Goal: Task Accomplishment & Management: Use online tool/utility

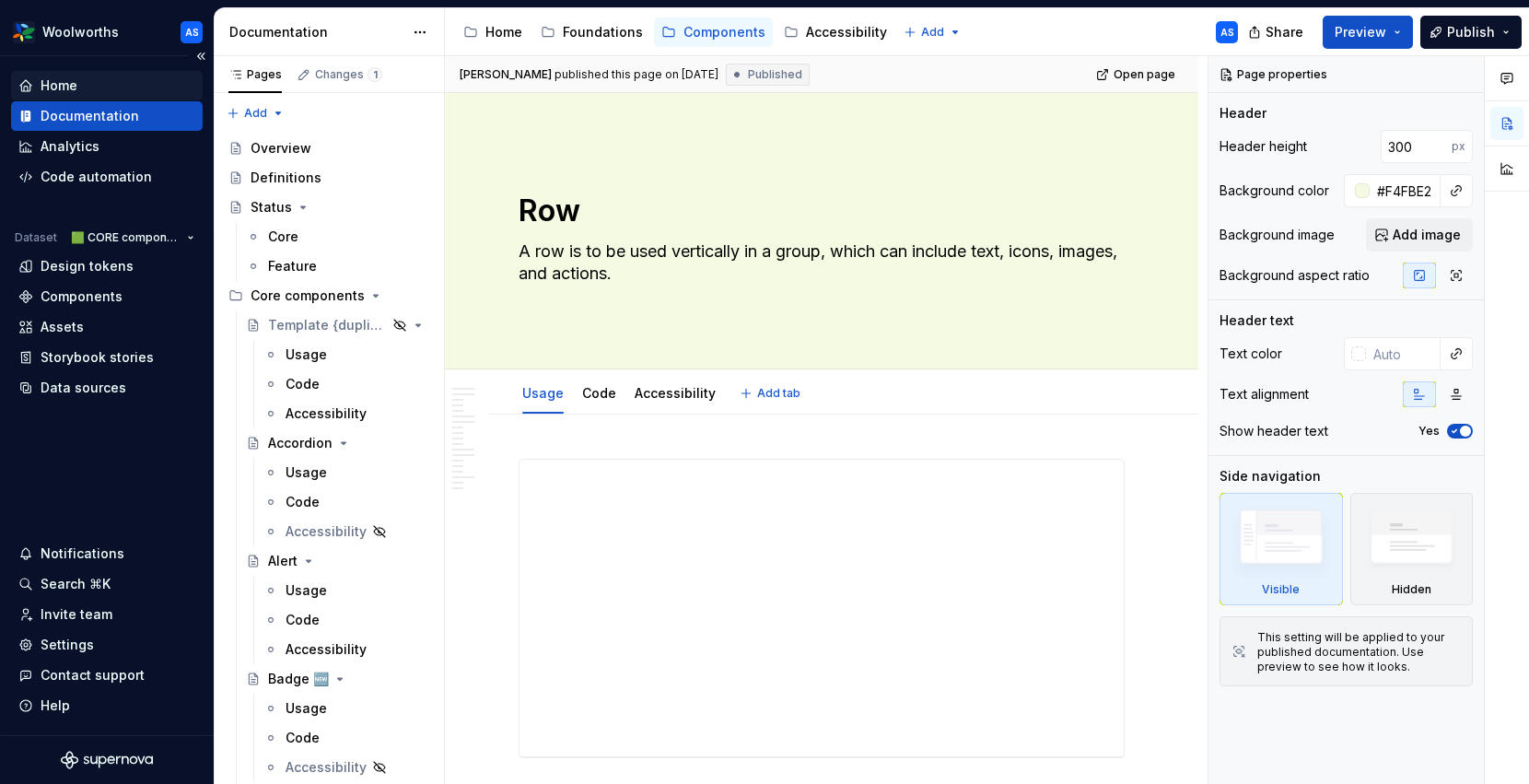
type textarea "*"
click at [104, 24] on html "Woolworths AS Home Documentation Analytics Code automation Dataset 🟩 CORE compo…" at bounding box center [764, 392] width 1529 height 784
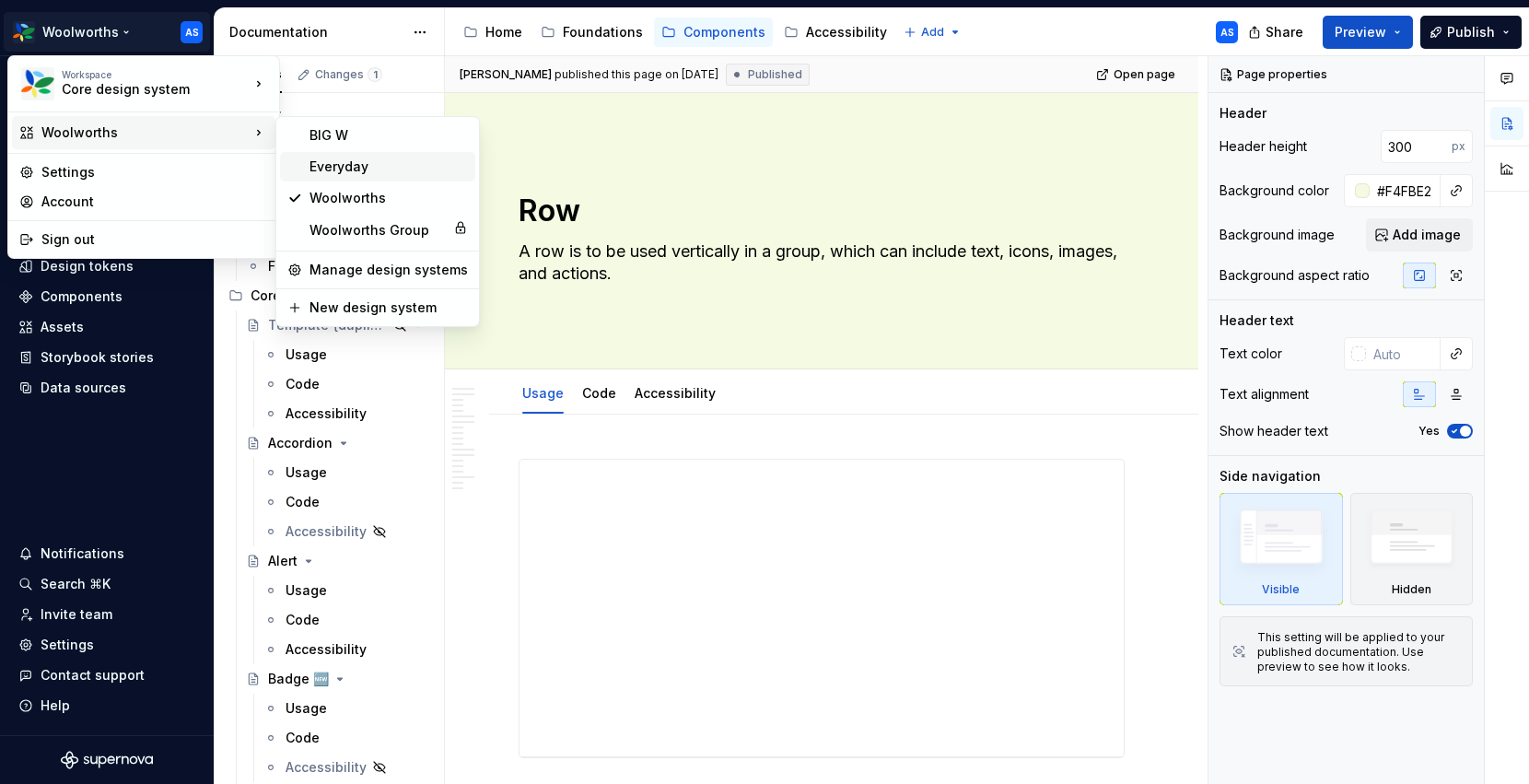
click at [349, 174] on div "Everyday" at bounding box center [388, 166] width 159 height 19
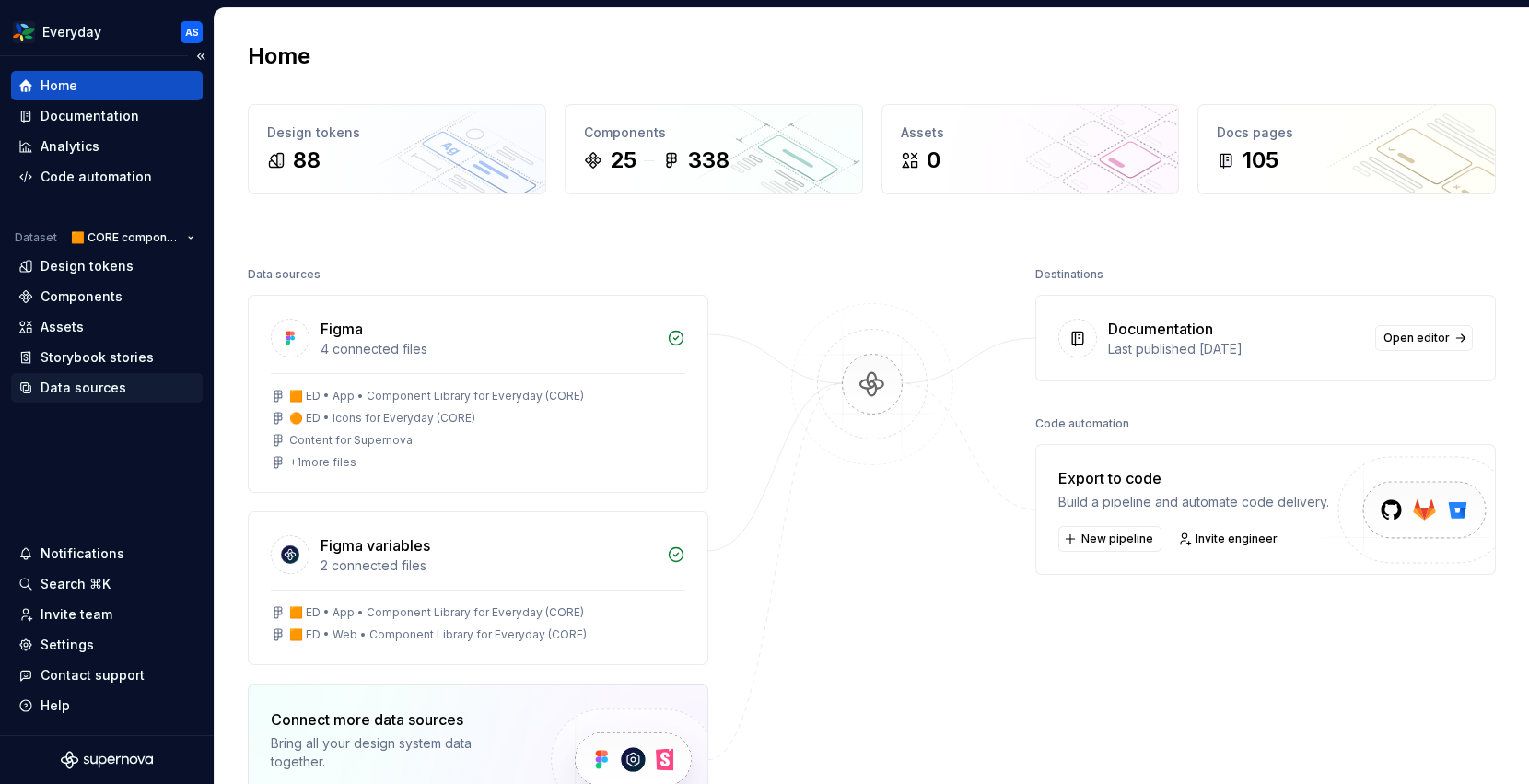
click at [101, 384] on div "Data sources" at bounding box center [83, 387] width 86 height 19
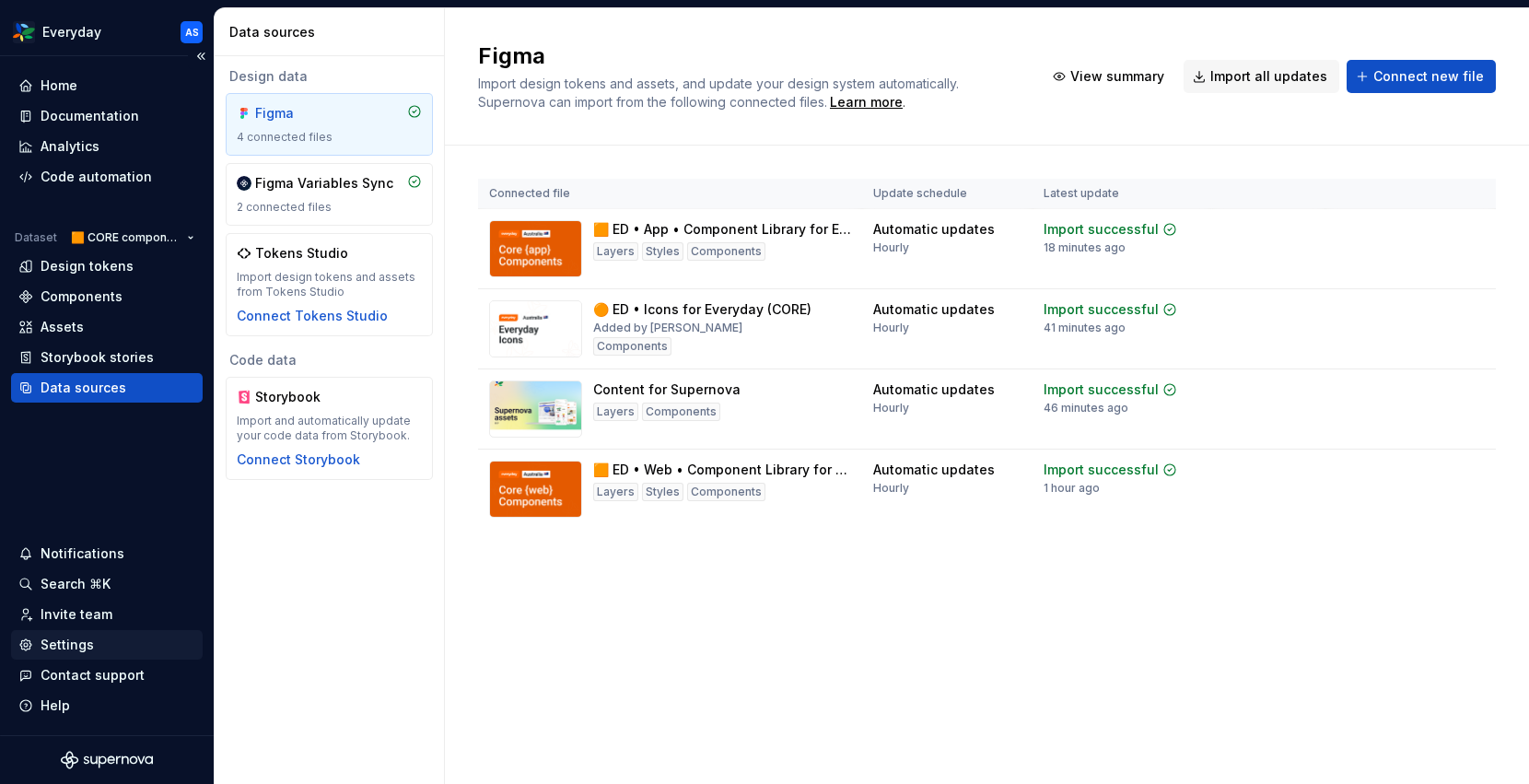
click at [90, 638] on div "Settings" at bounding box center [67, 644] width 53 height 19
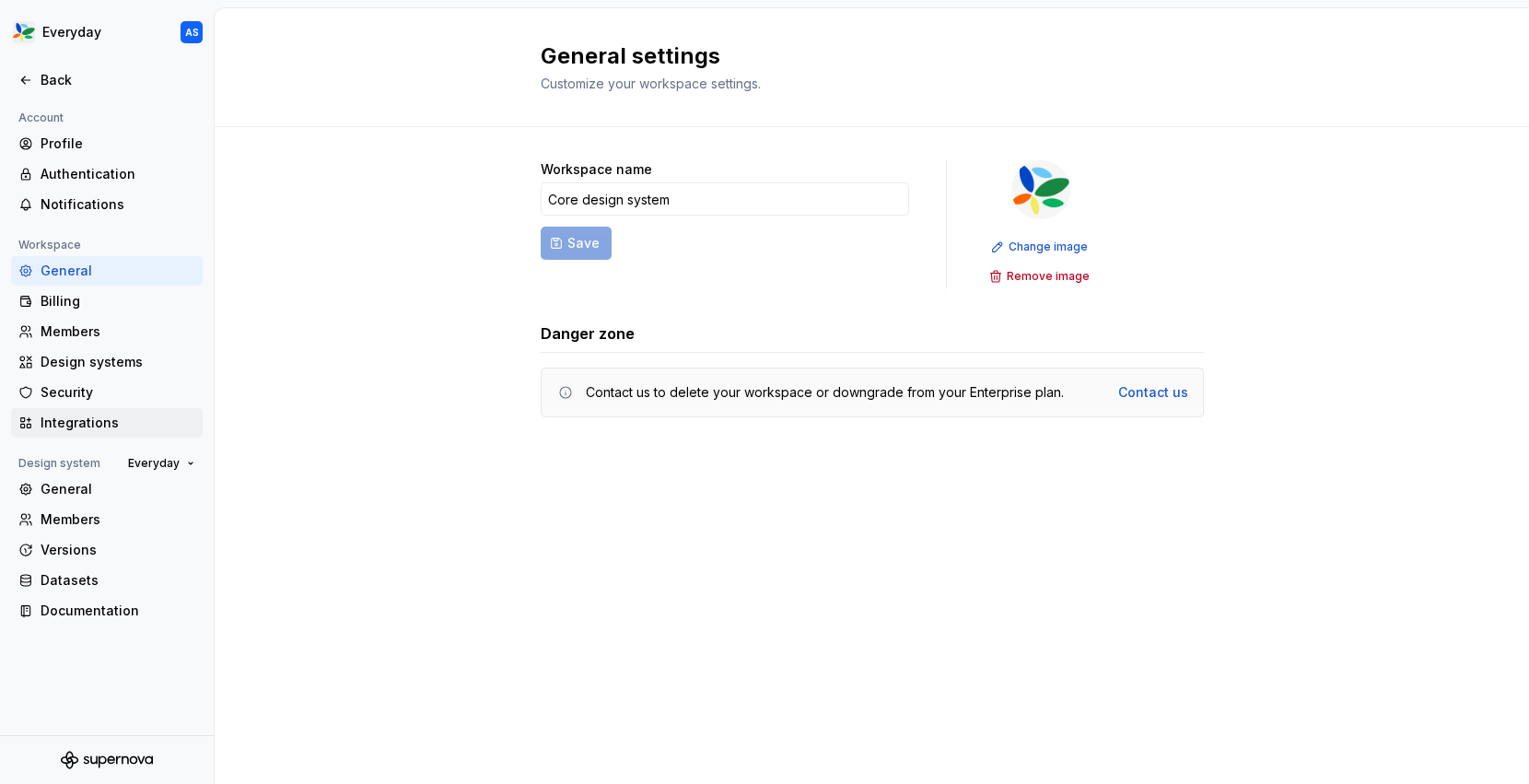
click at [78, 424] on div "Integrations" at bounding box center [117, 423] width 155 height 19
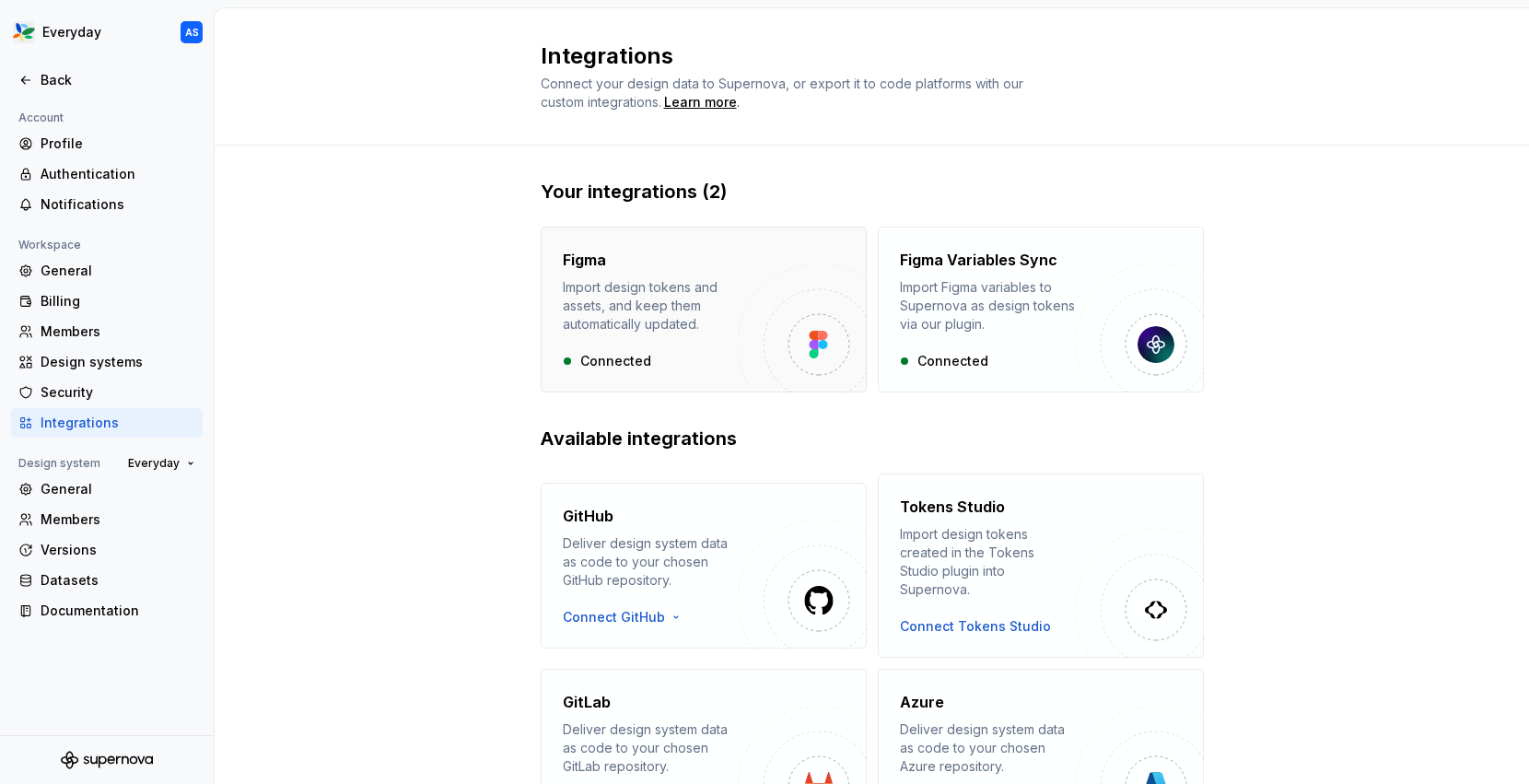
click at [732, 319] on div "Import design tokens and assets, and keep them automatically updated." at bounding box center [650, 305] width 175 height 55
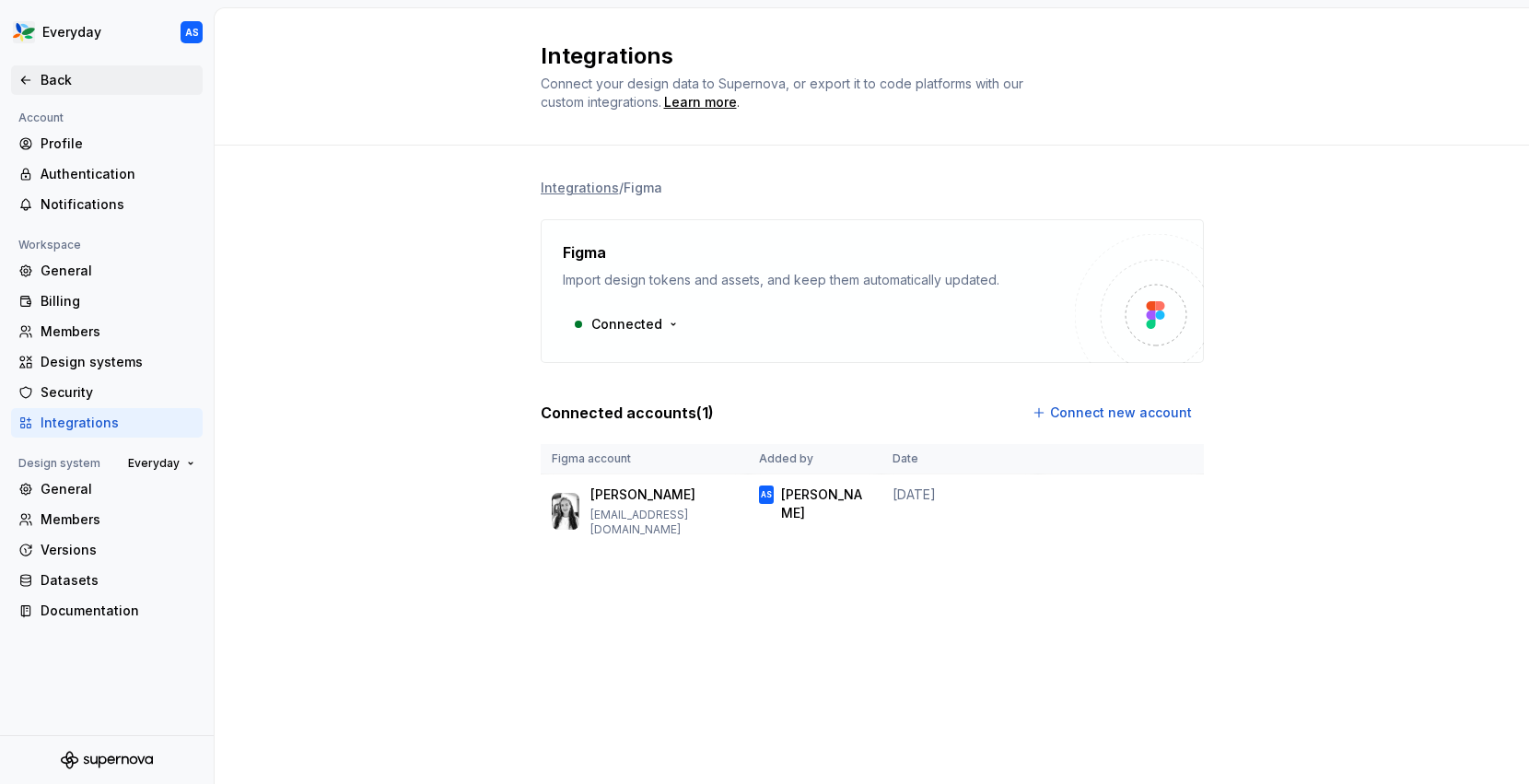
click at [73, 82] on div "Back" at bounding box center [117, 80] width 155 height 19
